Goal: Find specific page/section: Find specific page/section

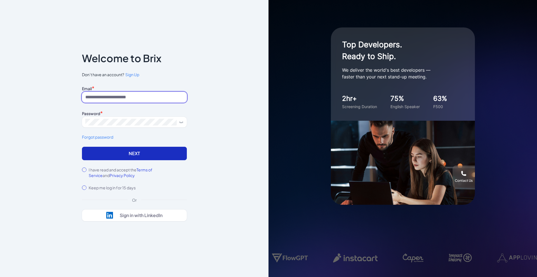
type input "**********"
click at [155, 150] on button "Next" at bounding box center [134, 153] width 105 height 13
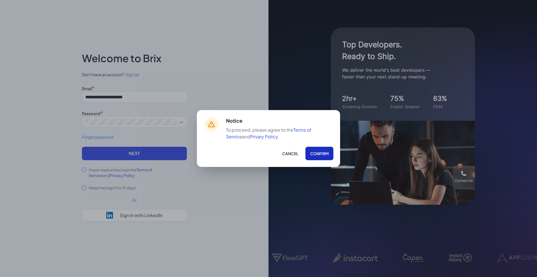
click at [314, 156] on button "Confirm" at bounding box center [320, 153] width 28 height 13
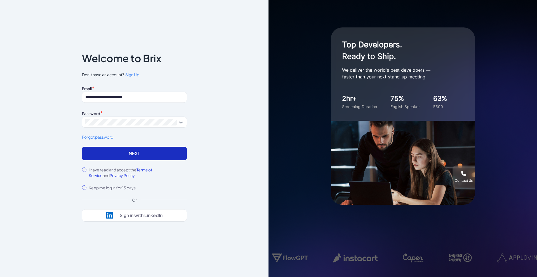
click at [158, 154] on button "Next" at bounding box center [134, 153] width 105 height 13
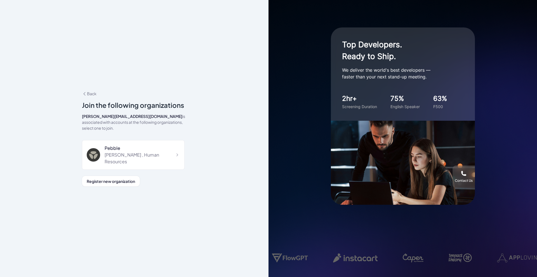
click at [158, 154] on div "[PERSON_NAME] , Human Resources" at bounding box center [142, 157] width 75 height 13
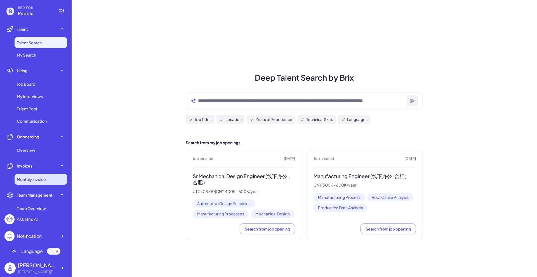
click at [27, 179] on span "Monthly invoice" at bounding box center [31, 179] width 29 height 6
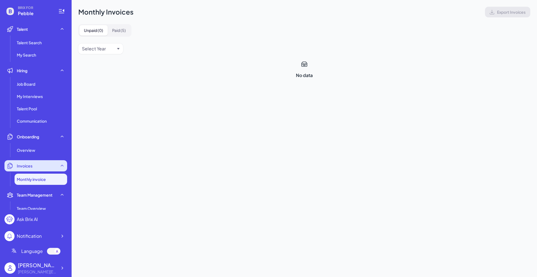
click at [28, 164] on span "Invoices" at bounding box center [25, 166] width 16 height 6
click at [37, 179] on span "Monthly invoice" at bounding box center [31, 179] width 29 height 6
click at [28, 150] on span "Overview" at bounding box center [26, 150] width 18 height 6
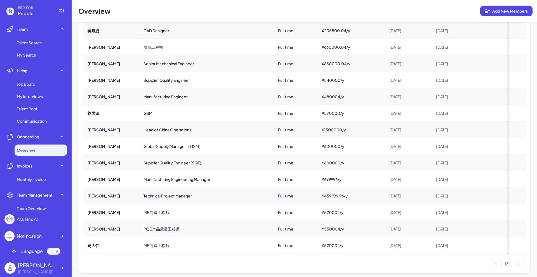
click at [514, 264] on li "Next" at bounding box center [518, 263] width 11 height 11
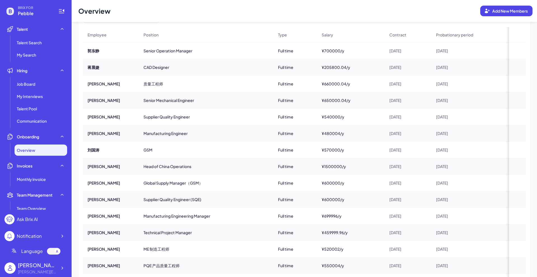
scroll to position [101, 0]
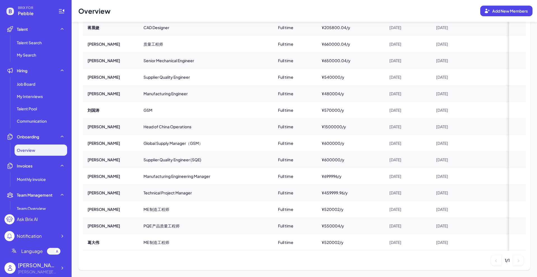
click at [516, 262] on li "Next" at bounding box center [518, 260] width 11 height 11
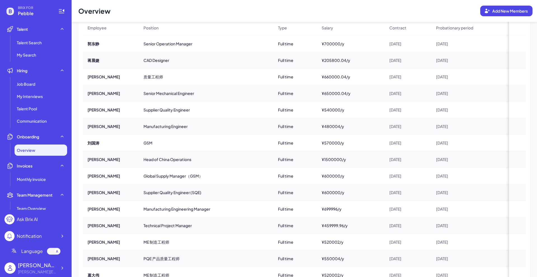
scroll to position [0, 0]
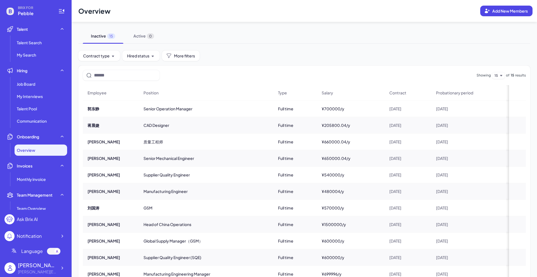
click at [217, 50] on div "Contract type Hired status More filters" at bounding box center [304, 56] width 452 height 20
click at [141, 41] on span "Active 0" at bounding box center [143, 36] width 41 height 15
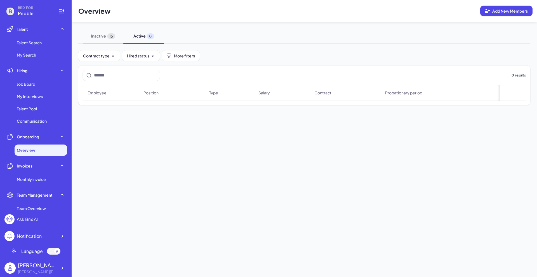
click at [100, 43] on span "Inactive 15" at bounding box center [103, 36] width 41 height 15
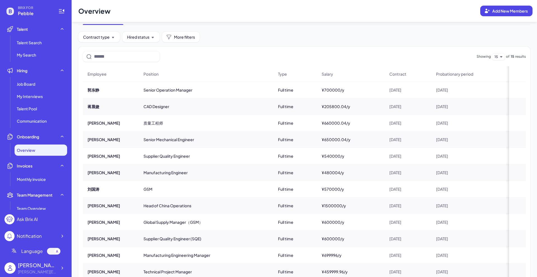
scroll to position [101, 0]
